Goal: Check status: Check status

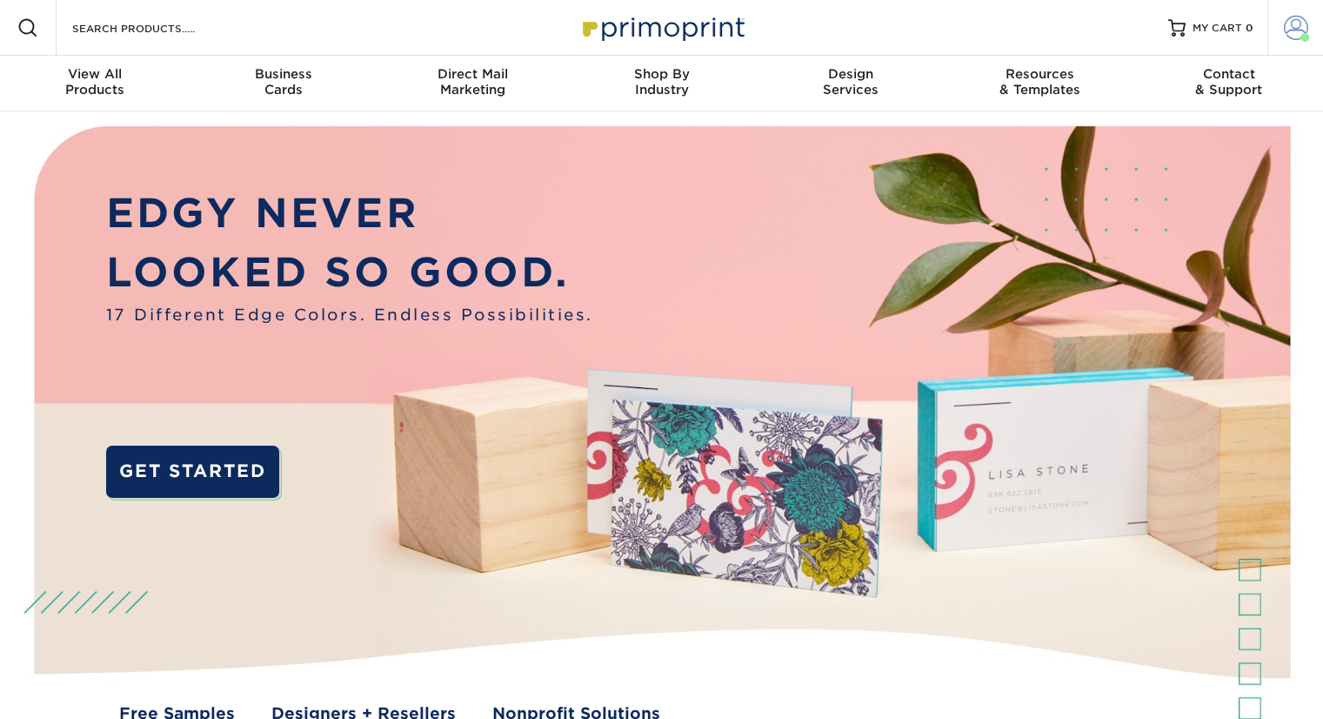
click at [1295, 33] on span at bounding box center [1296, 28] width 24 height 24
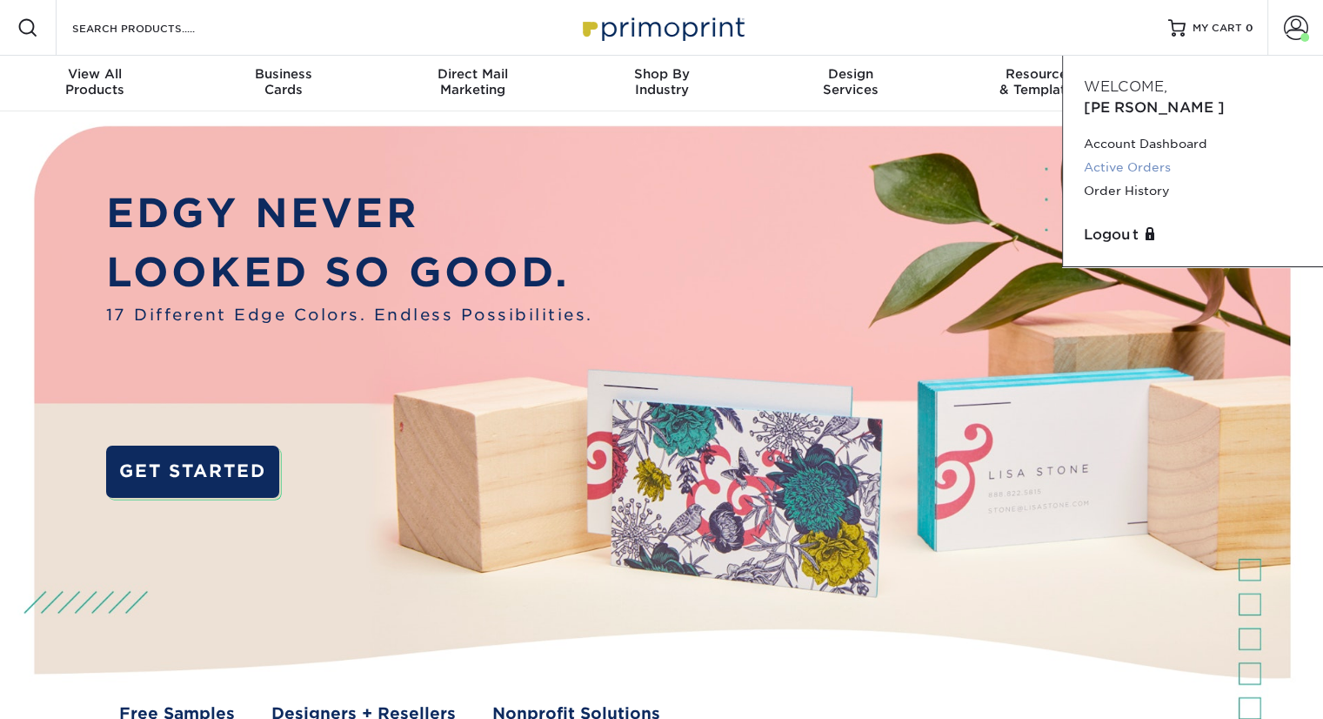
click at [1142, 156] on link "Active Orders" at bounding box center [1193, 167] width 218 height 23
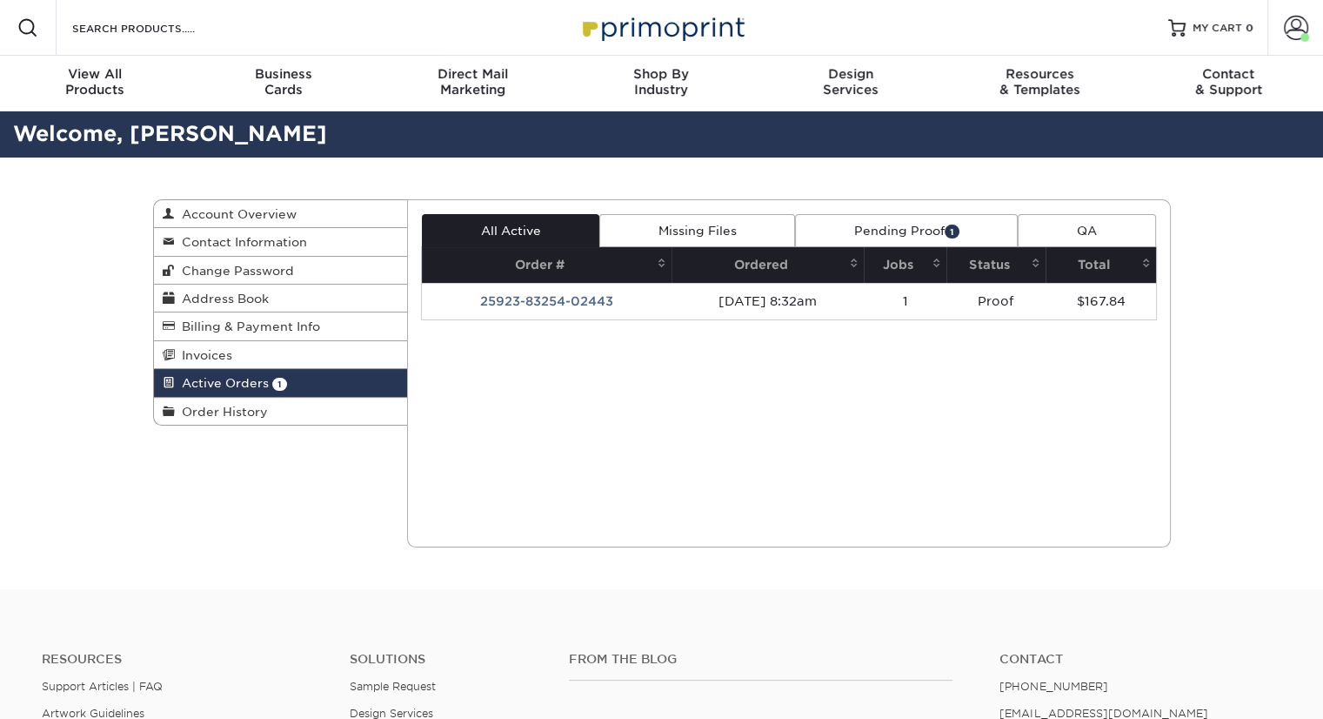
click at [885, 225] on link "Pending Proof 1" at bounding box center [906, 230] width 223 height 33
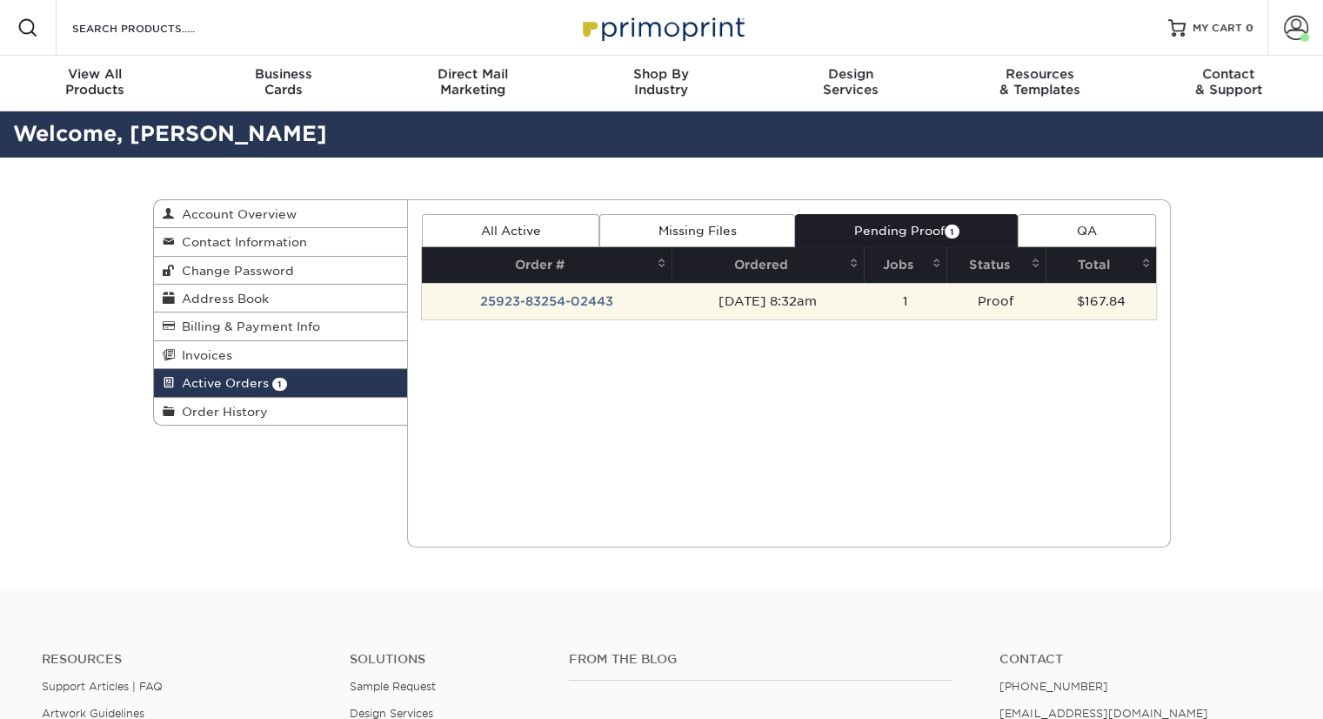
click at [532, 299] on td "25923-83254-02443" at bounding box center [547, 301] width 250 height 37
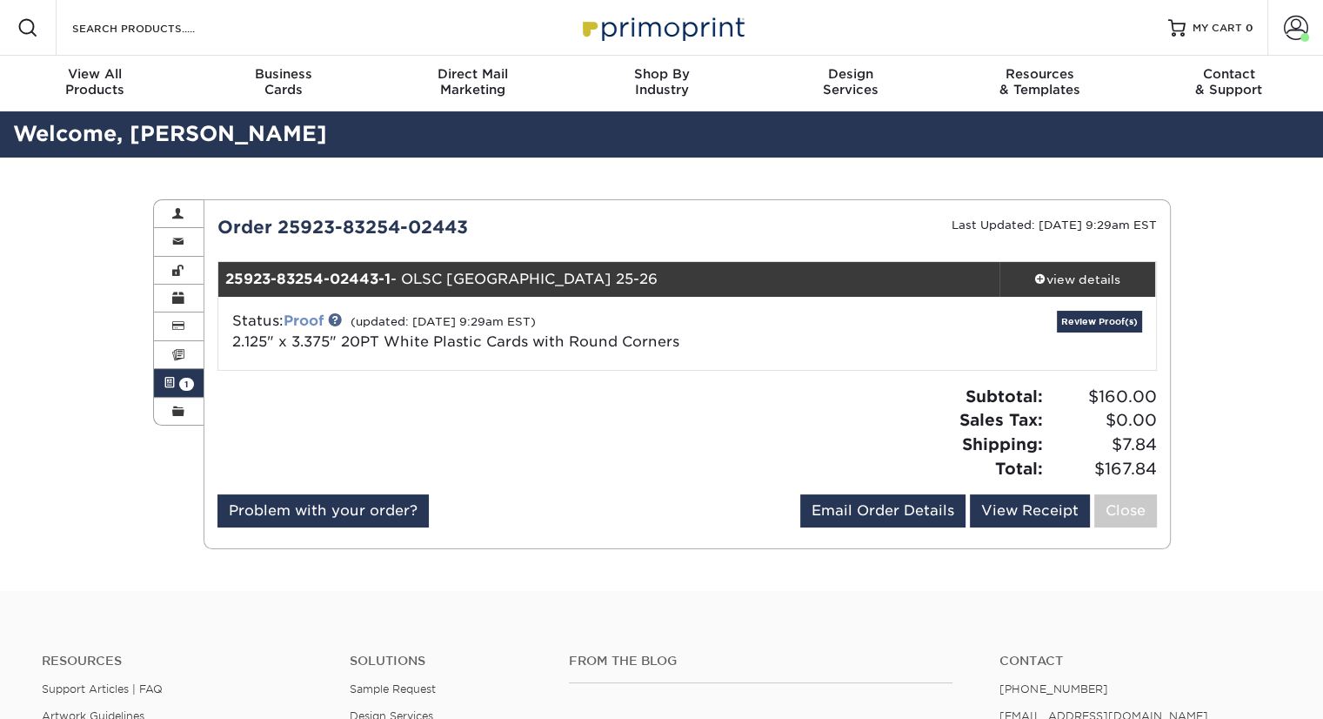
click at [312, 317] on link "Proof" at bounding box center [304, 320] width 40 height 17
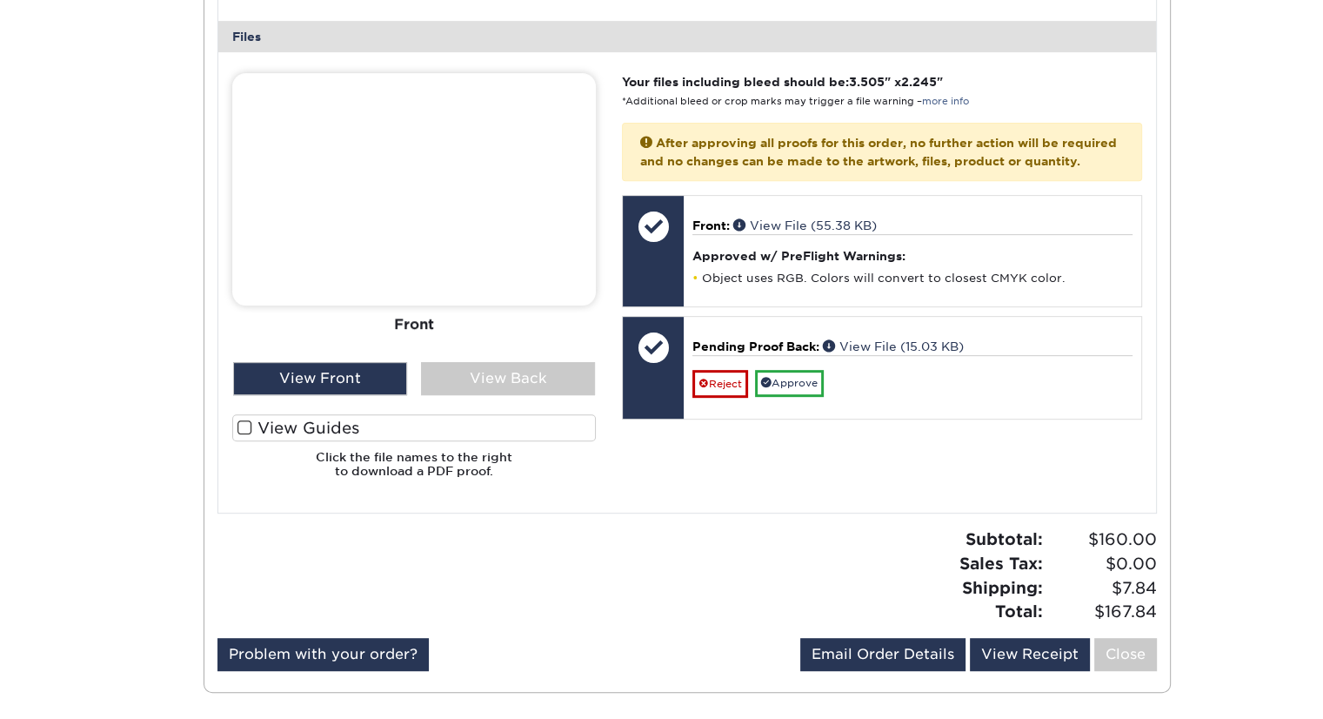
scroll to position [609, 0]
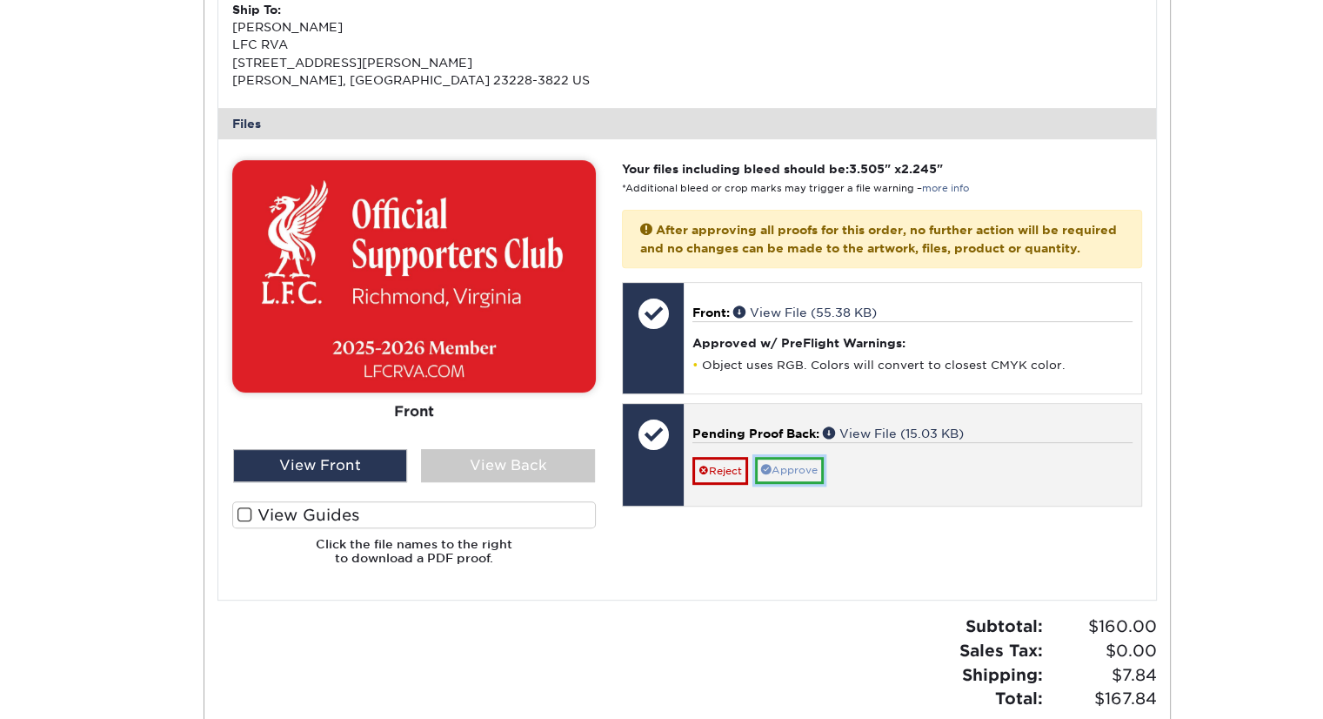
click at [801, 484] on link "Approve" at bounding box center [789, 470] width 69 height 27
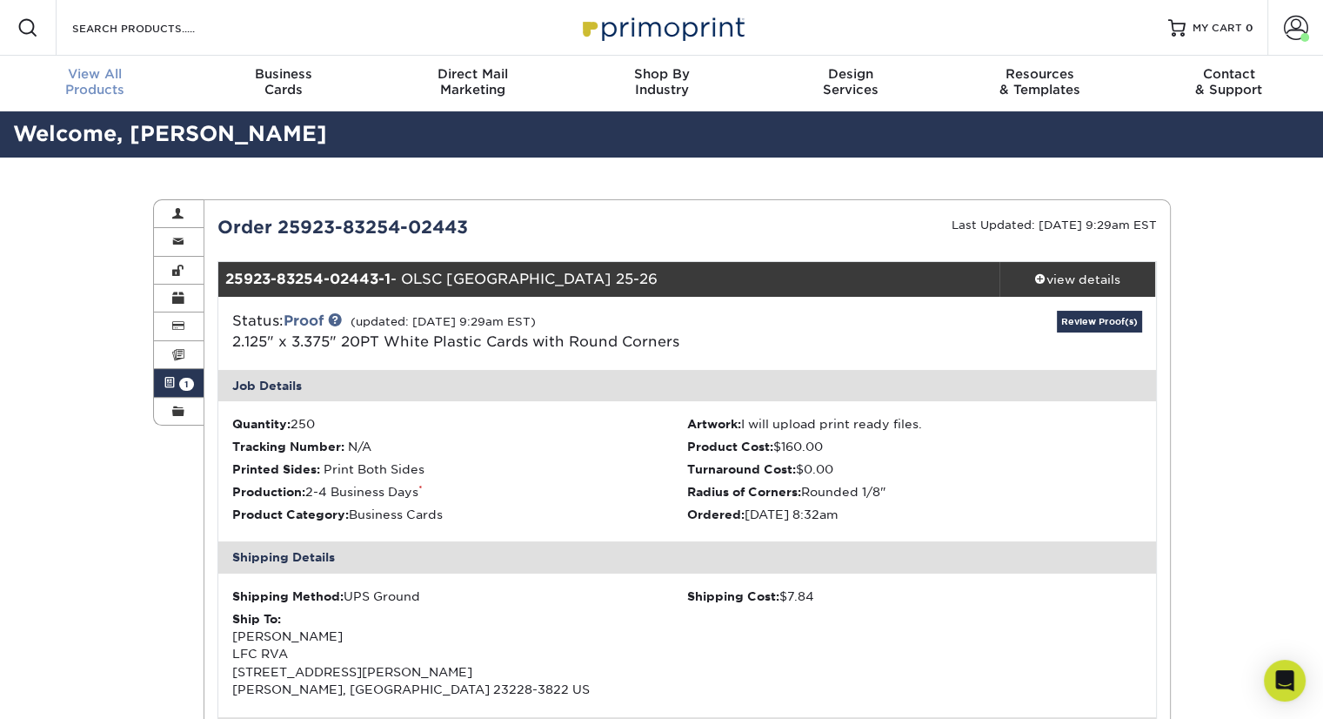
scroll to position [0, 0]
click at [628, 29] on img at bounding box center [662, 27] width 174 height 37
